Goal: Transaction & Acquisition: Book appointment/travel/reservation

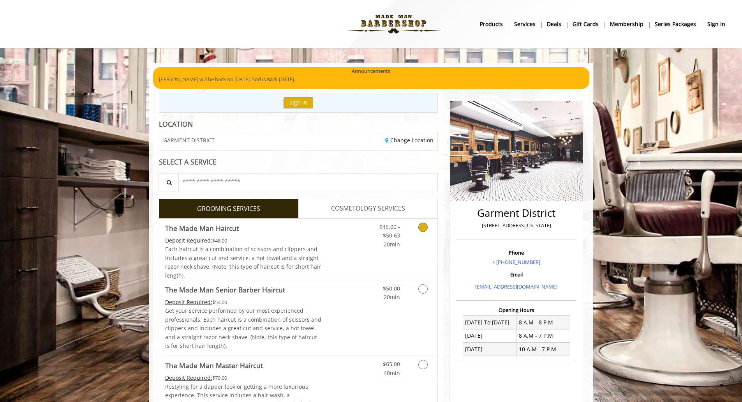
click at [420, 230] on icon "Grooming services" at bounding box center [422, 226] width 9 height 9
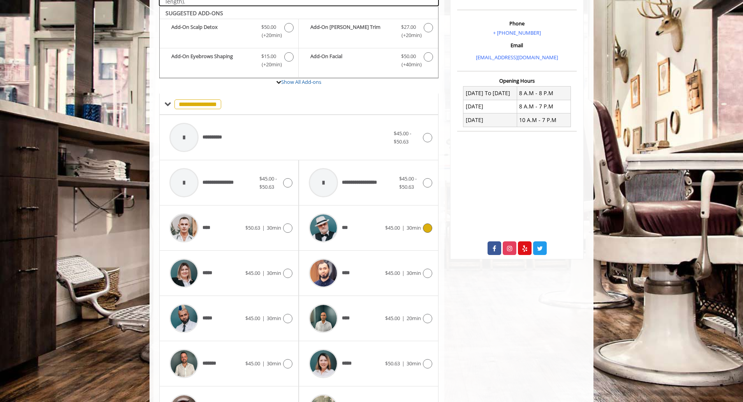
scroll to position [235, 0]
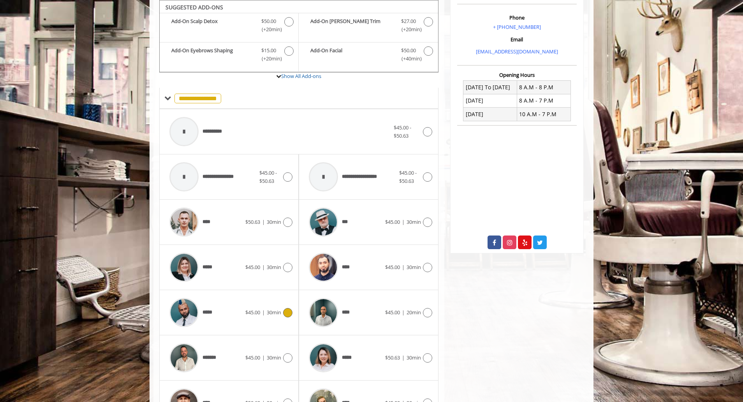
click at [288, 314] on icon at bounding box center [287, 312] width 9 height 9
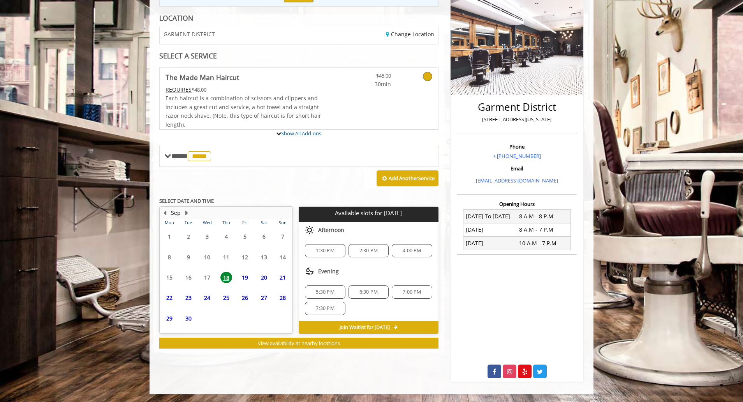
scroll to position [148, 0]
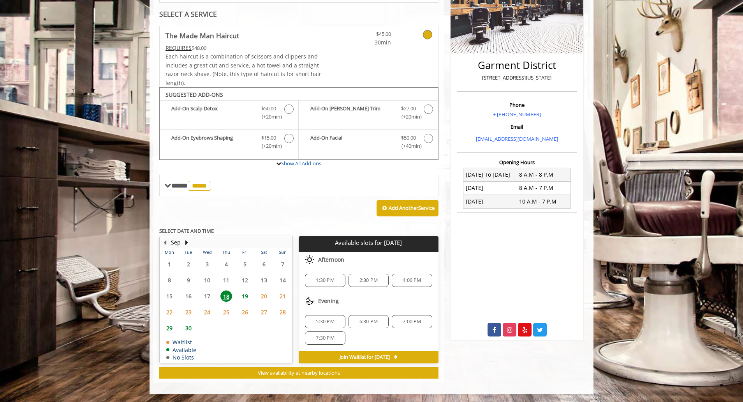
click at [338, 325] on span "5:30 PM" at bounding box center [325, 321] width 33 height 6
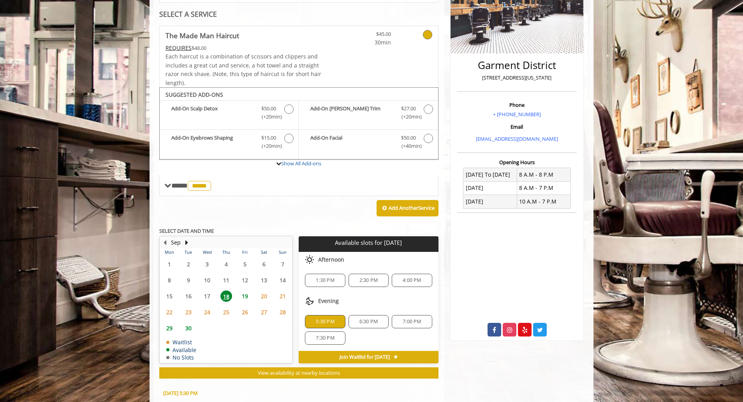
scroll to position [288, 0]
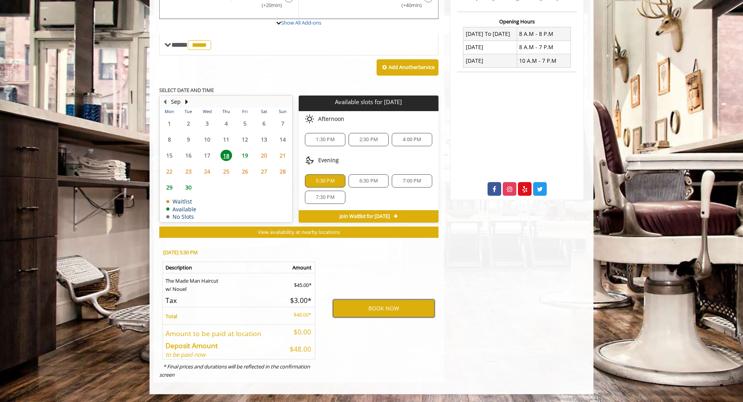
click at [392, 309] on button "BOOK NOW" at bounding box center [384, 308] width 102 height 18
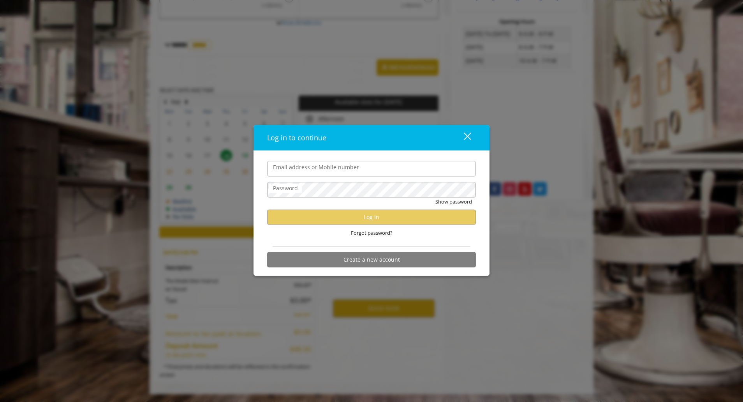
click at [313, 171] on input "Email address or Mobile number" at bounding box center [371, 169] width 209 height 16
type input "**********"
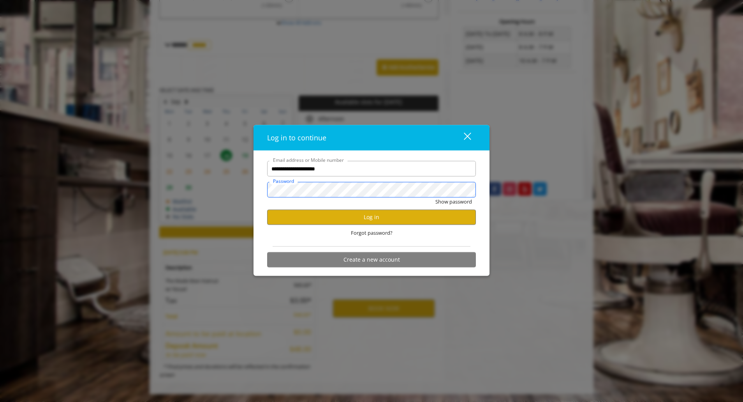
click at [436, 198] on button "Show password" at bounding box center [454, 202] width 37 height 8
click at [347, 217] on button "Log in" at bounding box center [371, 216] width 209 height 15
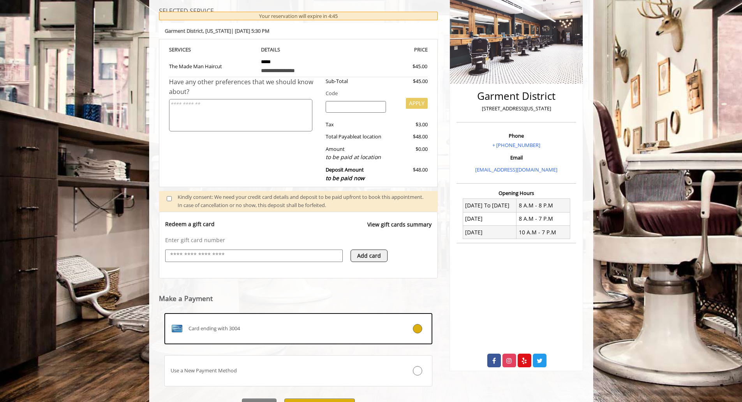
scroll to position [156, 0]
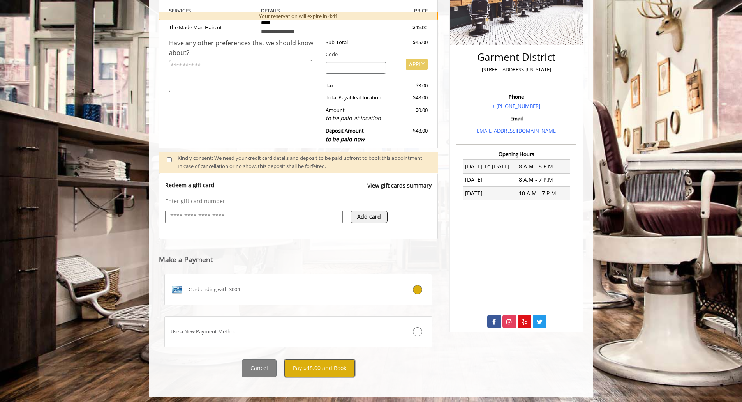
click at [341, 370] on button "Pay $48.00 and Book" at bounding box center [319, 368] width 71 height 18
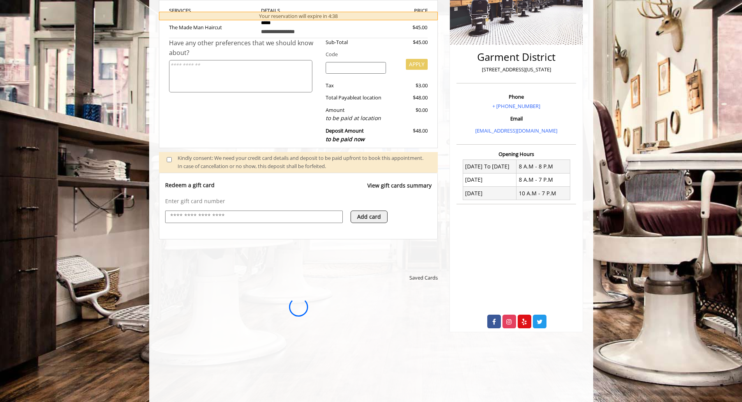
scroll to position [0, 0]
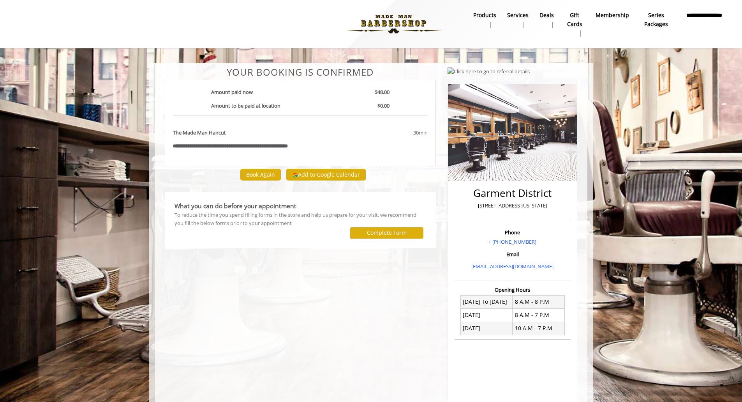
click at [702, 12] on b "**********" at bounding box center [704, 20] width 42 height 18
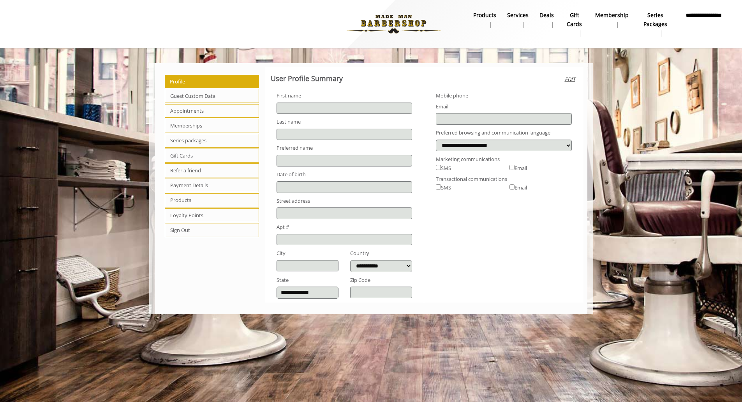
type input "****"
type input "**********"
select select "***"
type input "**********"
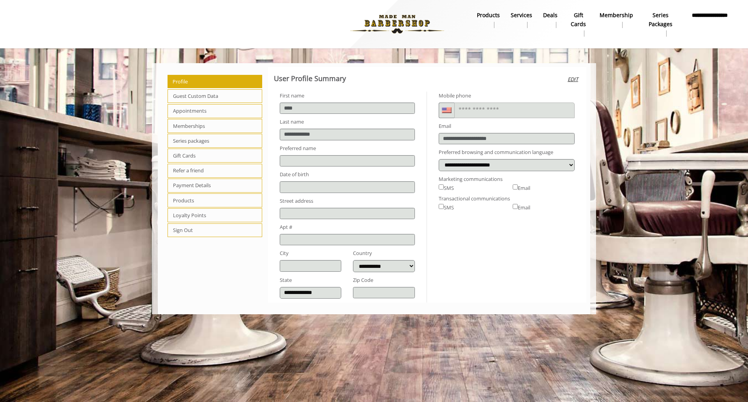
click at [208, 109] on span "Appointments" at bounding box center [215, 111] width 95 height 14
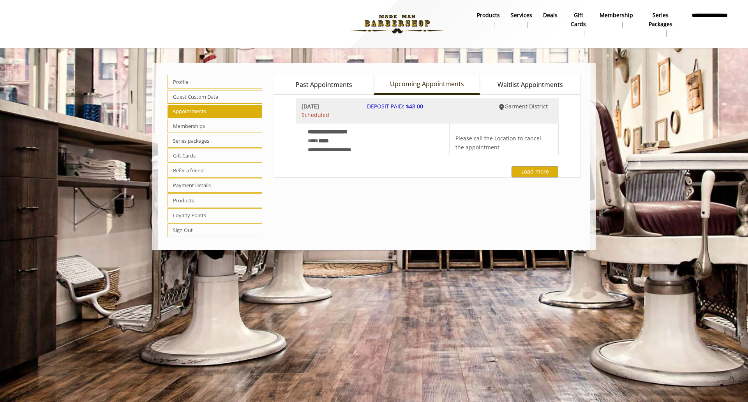
click at [354, 87] on link "Past Appointments" at bounding box center [324, 85] width 100 height 20
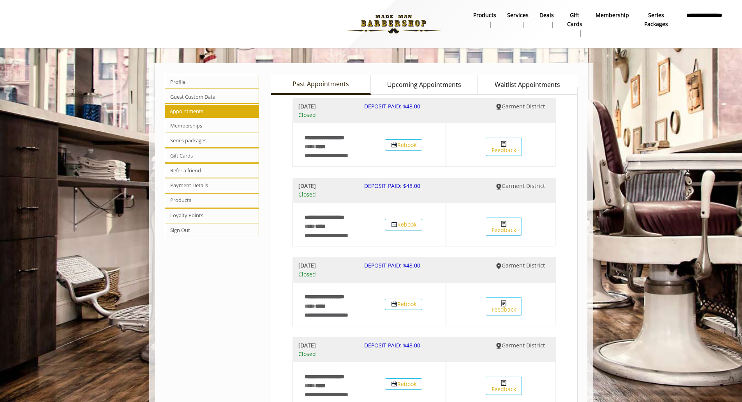
click at [417, 80] on span "Upcoming Appointments" at bounding box center [424, 85] width 74 height 10
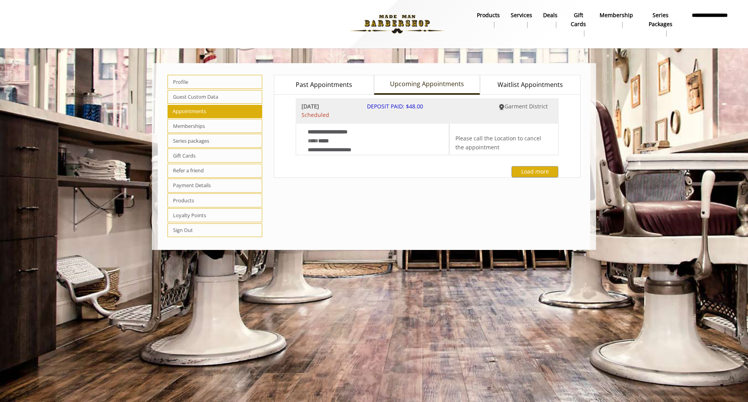
click at [228, 121] on span "Memberships" at bounding box center [215, 126] width 95 height 14
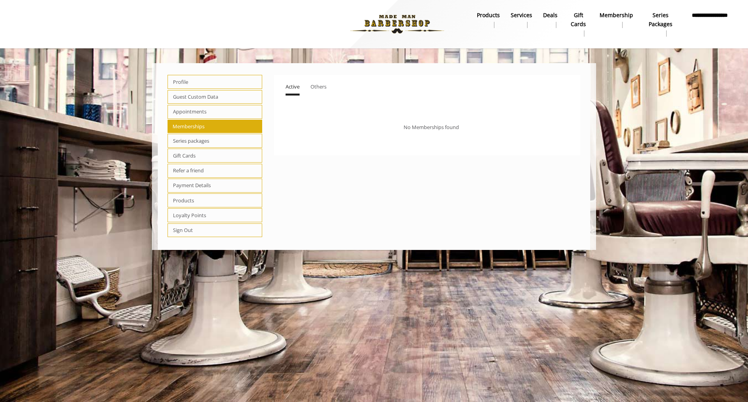
click at [312, 86] on span "Others" at bounding box center [319, 86] width 16 height 7
click at [294, 84] on span "Active" at bounding box center [293, 86] width 14 height 7
click at [213, 137] on span "Series packages" at bounding box center [215, 141] width 95 height 14
select select "*"
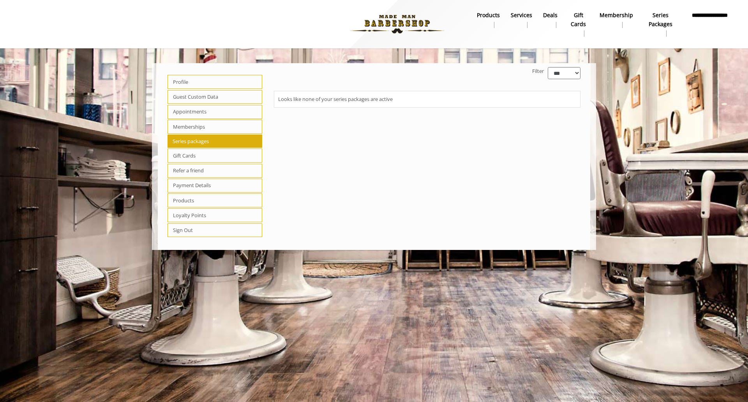
click at [216, 151] on span "Gift Cards" at bounding box center [215, 155] width 95 height 14
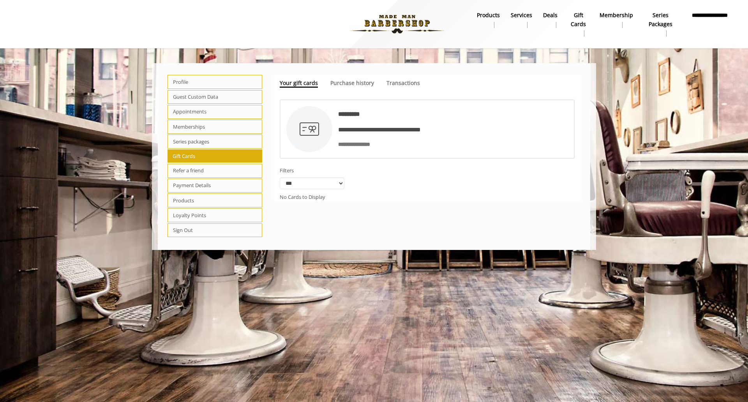
click at [213, 167] on span "Refer a friend" at bounding box center [215, 171] width 95 height 14
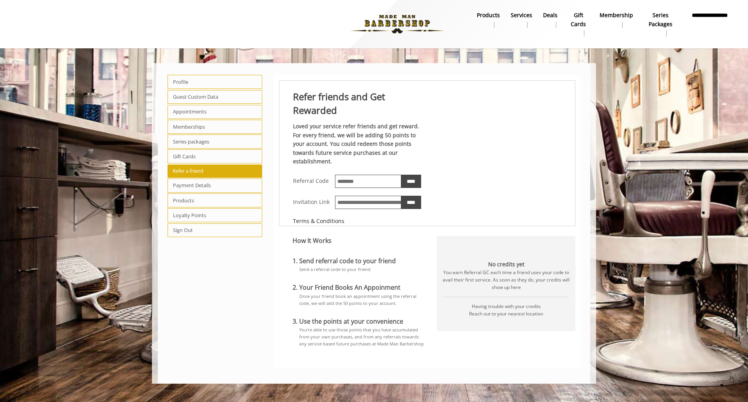
drag, startPoint x: 210, startPoint y: 185, endPoint x: 210, endPoint y: 200, distance: 15.2
click at [210, 185] on span "Payment Details" at bounding box center [215, 185] width 95 height 14
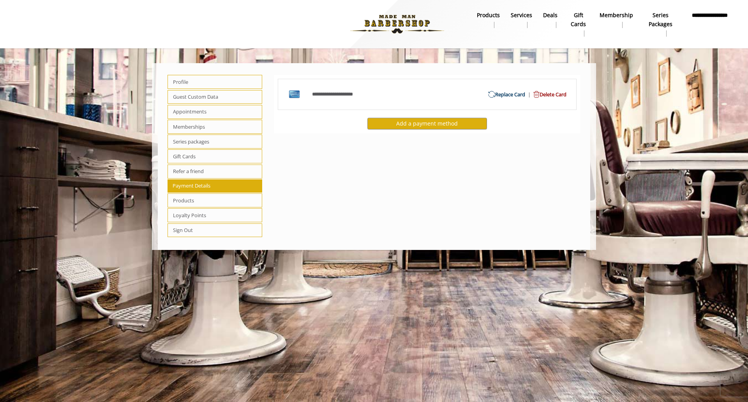
click at [210, 201] on span "Products" at bounding box center [215, 200] width 95 height 14
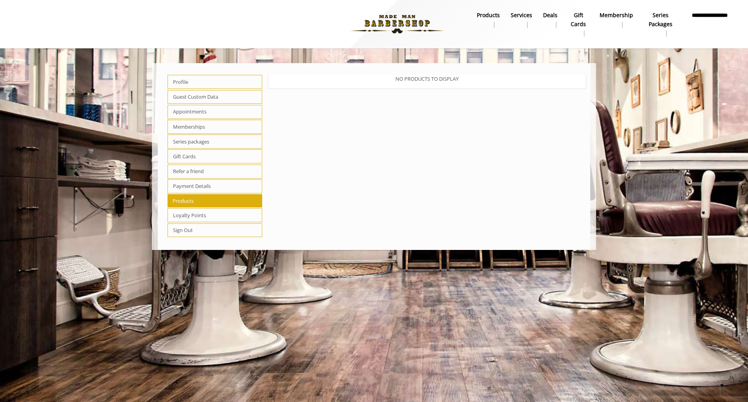
click at [208, 210] on span "Loyalty Points" at bounding box center [215, 215] width 95 height 14
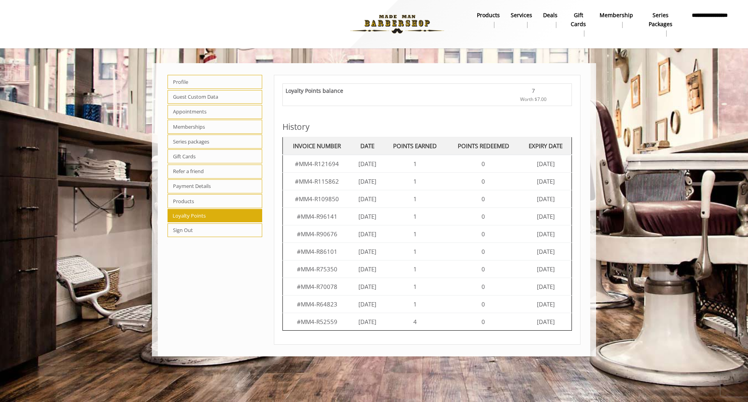
click at [618, 16] on b "Membership" at bounding box center [617, 15] width 34 height 9
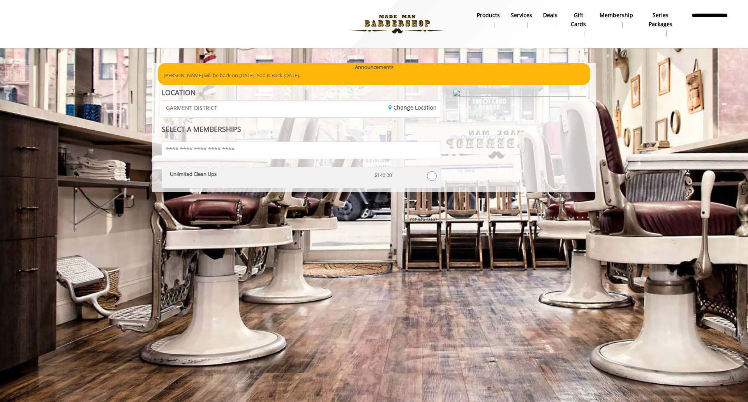
click at [259, 176] on p "Unlimited Clean Ups" at bounding box center [266, 173] width 193 height 5
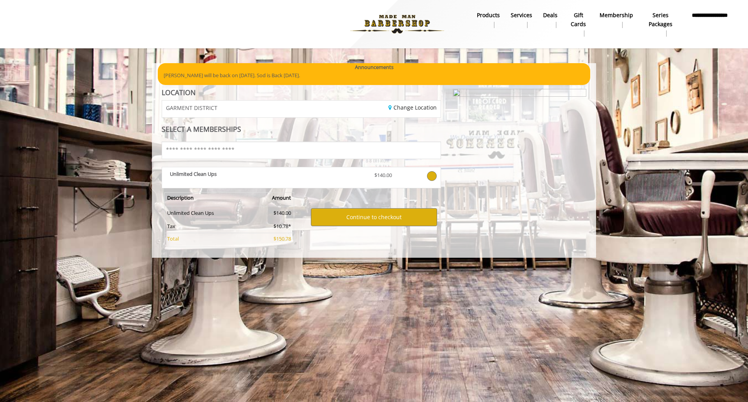
click at [621, 10] on link "Membership" at bounding box center [616, 20] width 44 height 20
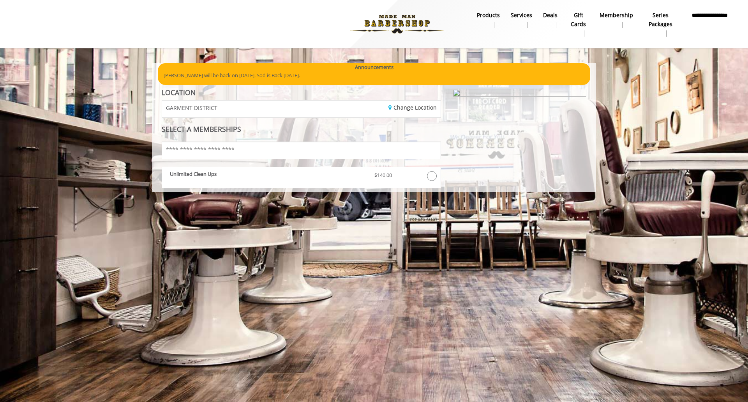
click at [655, 22] on b "Series packages" at bounding box center [660, 20] width 33 height 18
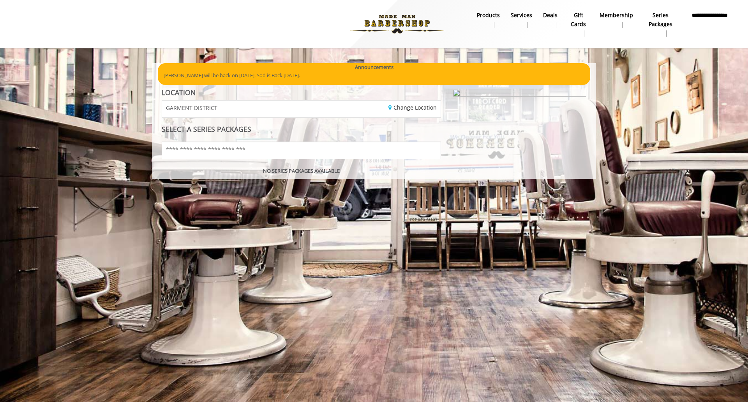
click at [576, 25] on b "gift cards" at bounding box center [578, 20] width 20 height 18
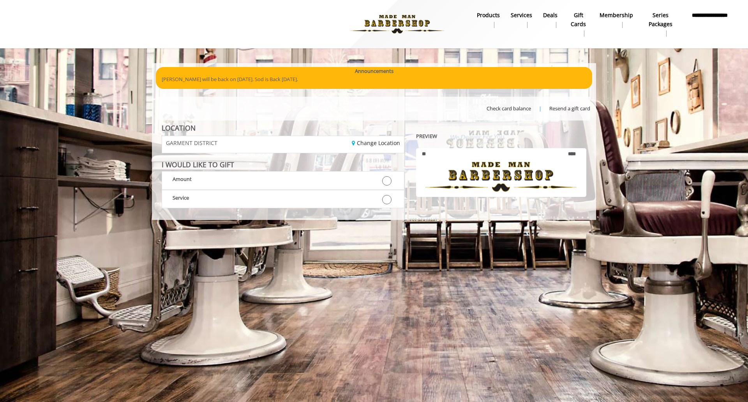
click at [548, 18] on b "Deals" at bounding box center [550, 15] width 14 height 9
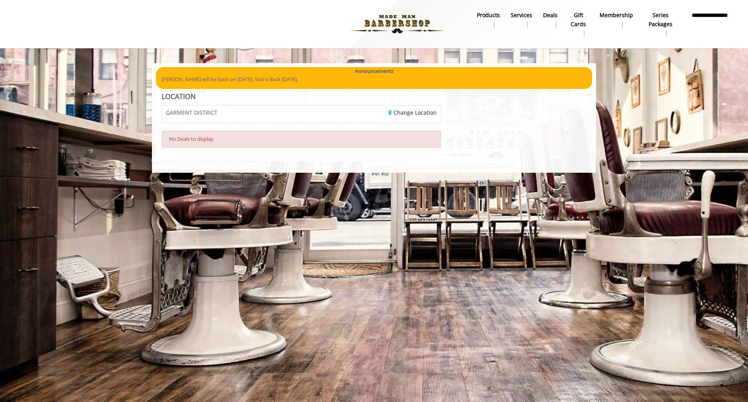
click at [527, 16] on b "Services" at bounding box center [521, 15] width 21 height 9
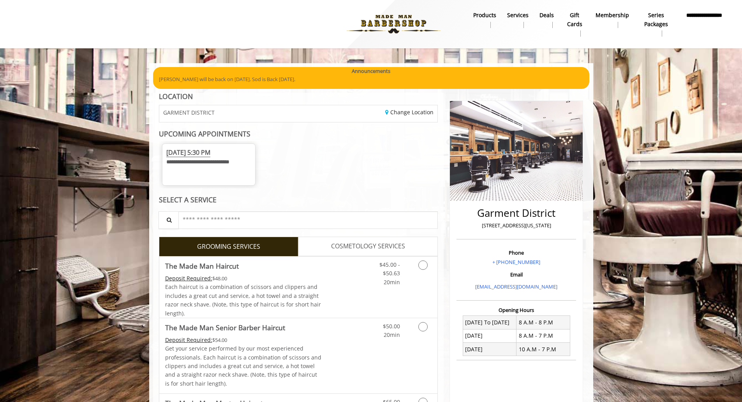
click at [489, 15] on b "products" at bounding box center [484, 15] width 23 height 9
